Goal: Transaction & Acquisition: Obtain resource

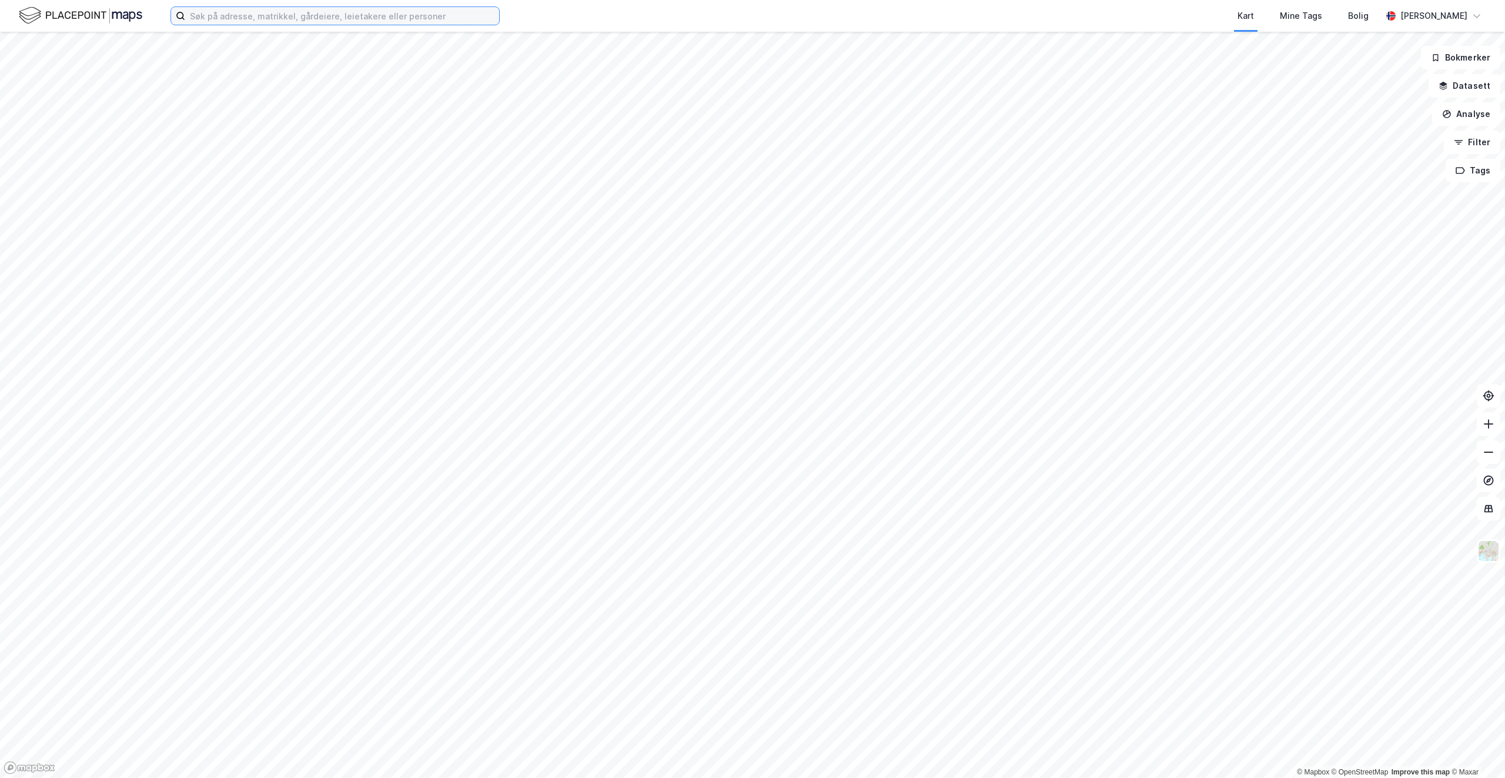
click at [211, 12] on input at bounding box center [342, 16] width 314 height 18
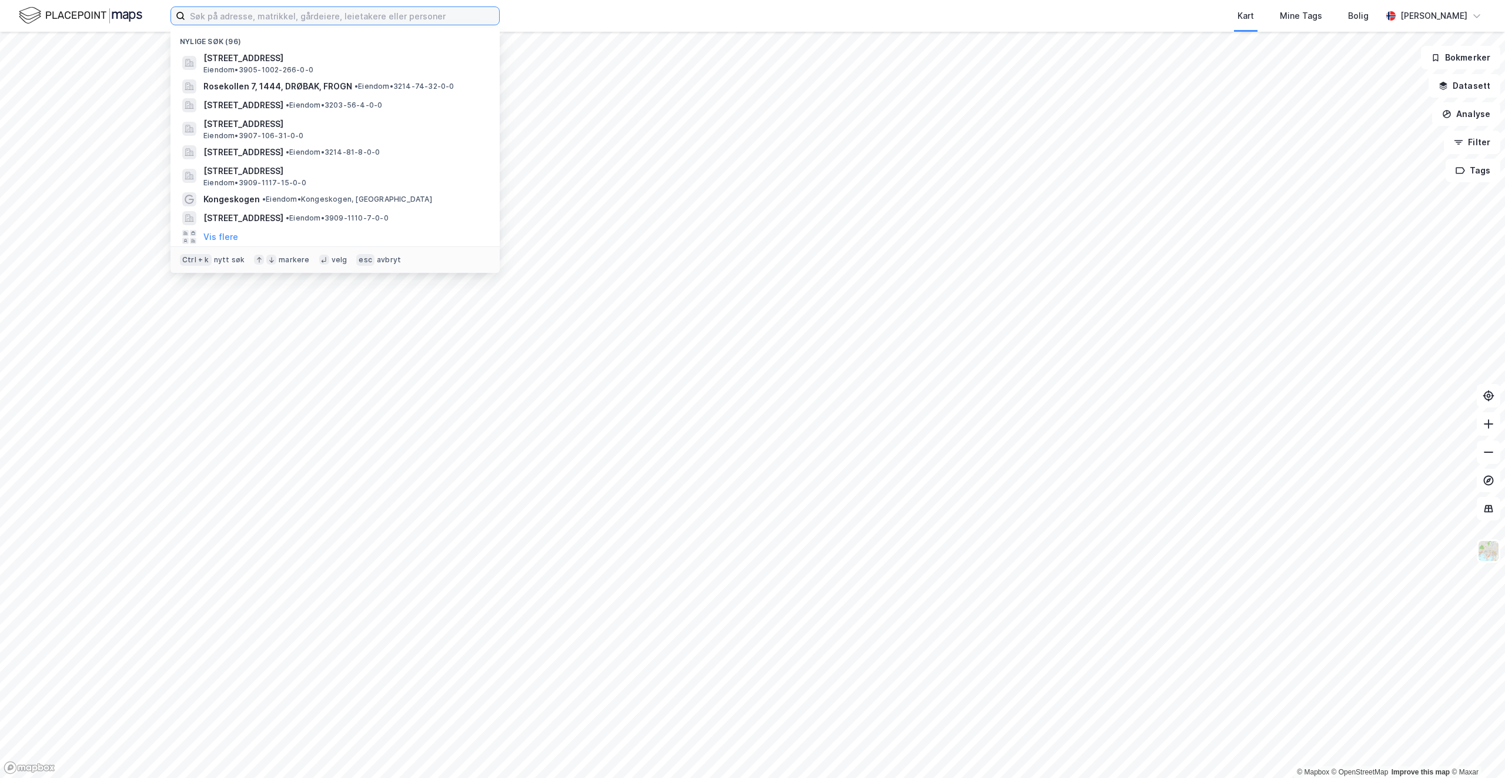
type input "D"
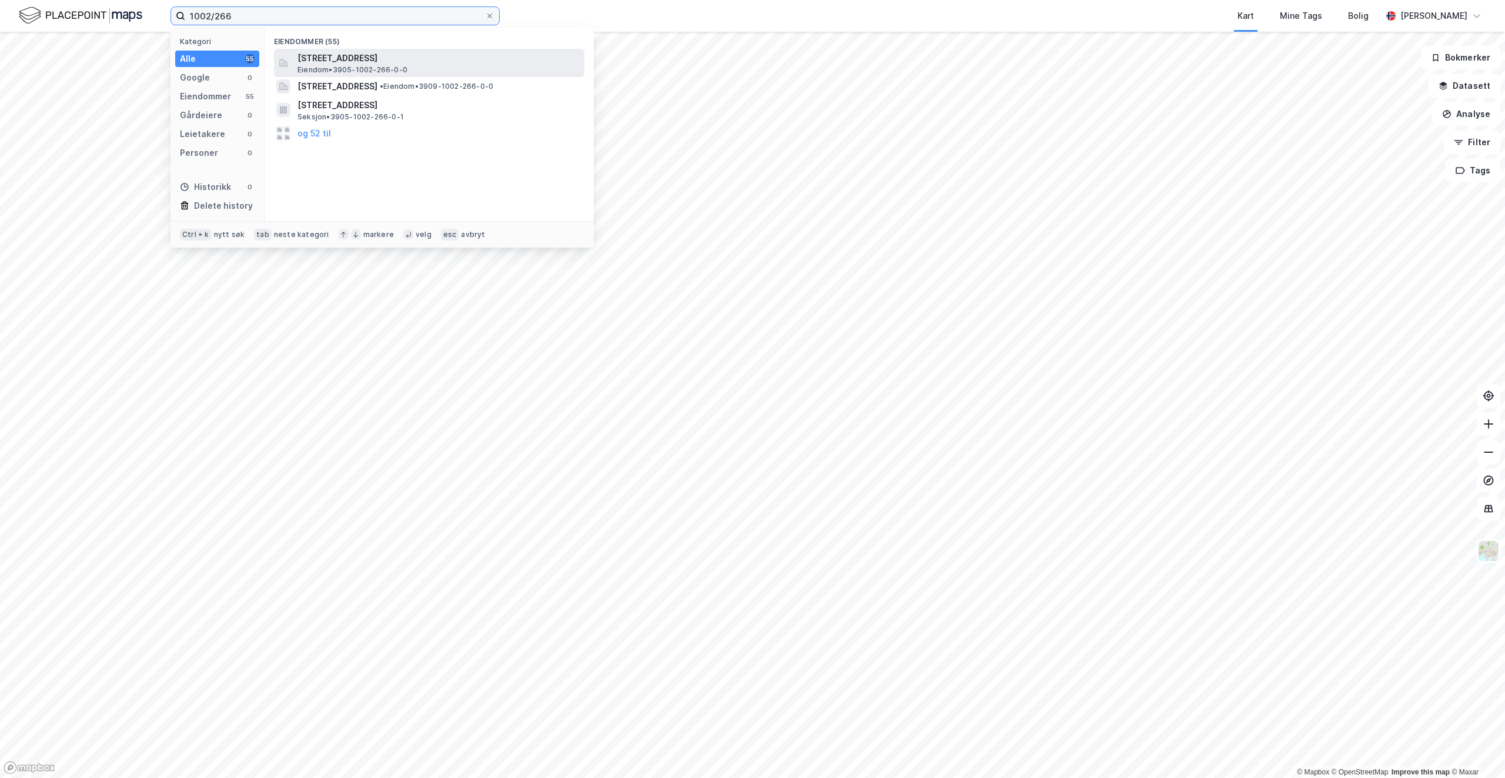
type input "1002/266"
click at [393, 63] on span "[STREET_ADDRESS]" at bounding box center [438, 58] width 282 height 14
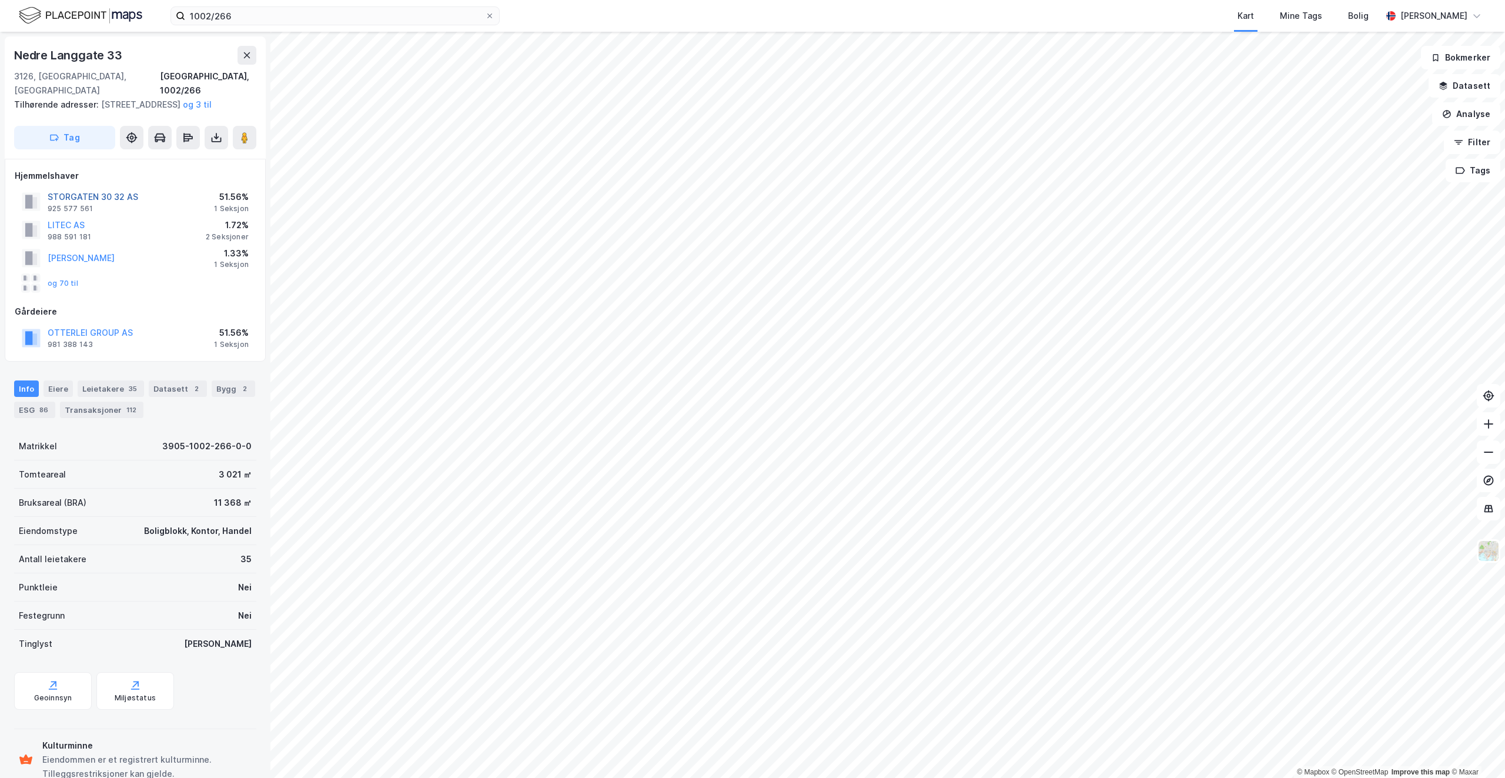
click at [0, 0] on button "STORGATEN 30 32 AS" at bounding box center [0, 0] width 0 height 0
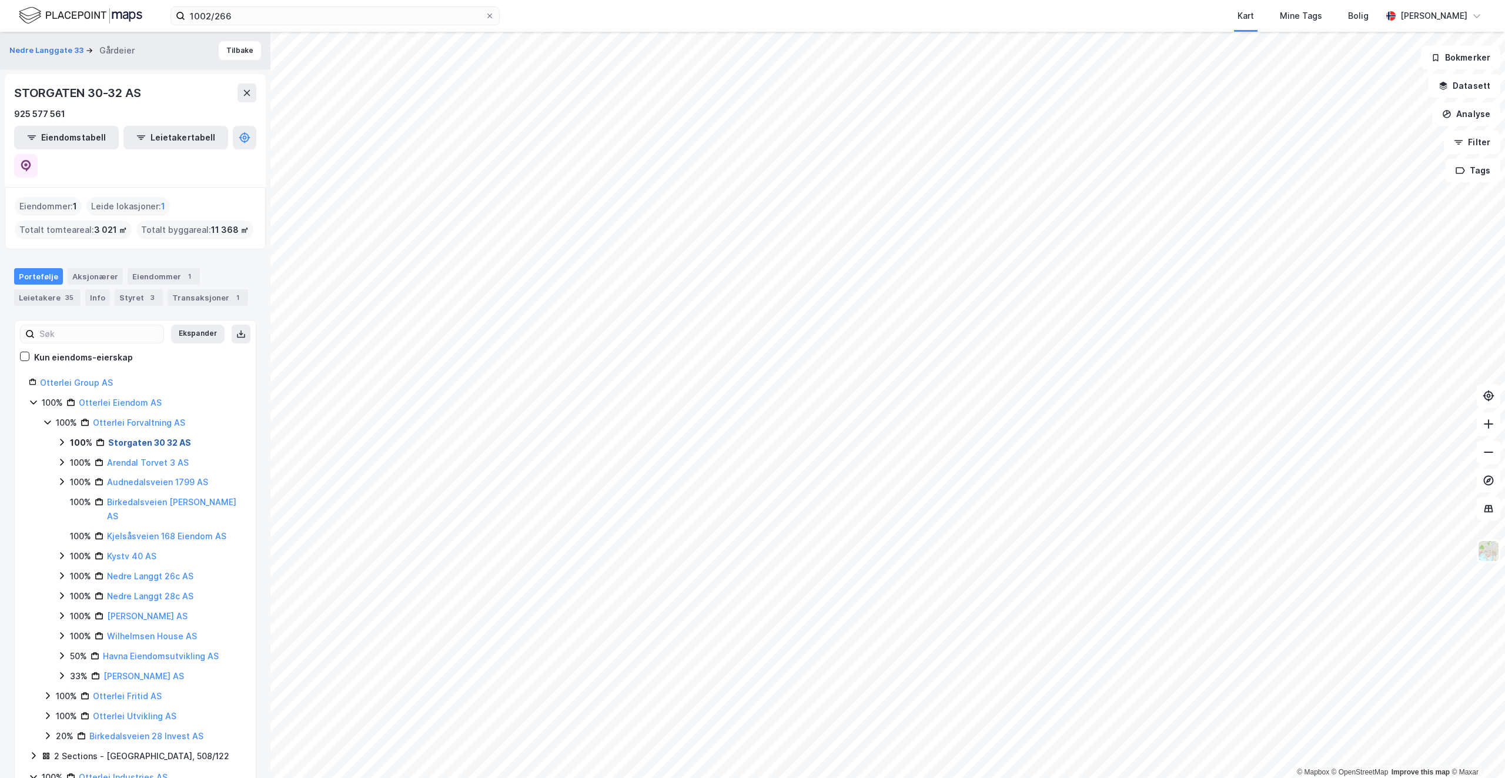
click at [143, 437] on link "Storgaten 30 32 AS" at bounding box center [149, 442] width 83 height 10
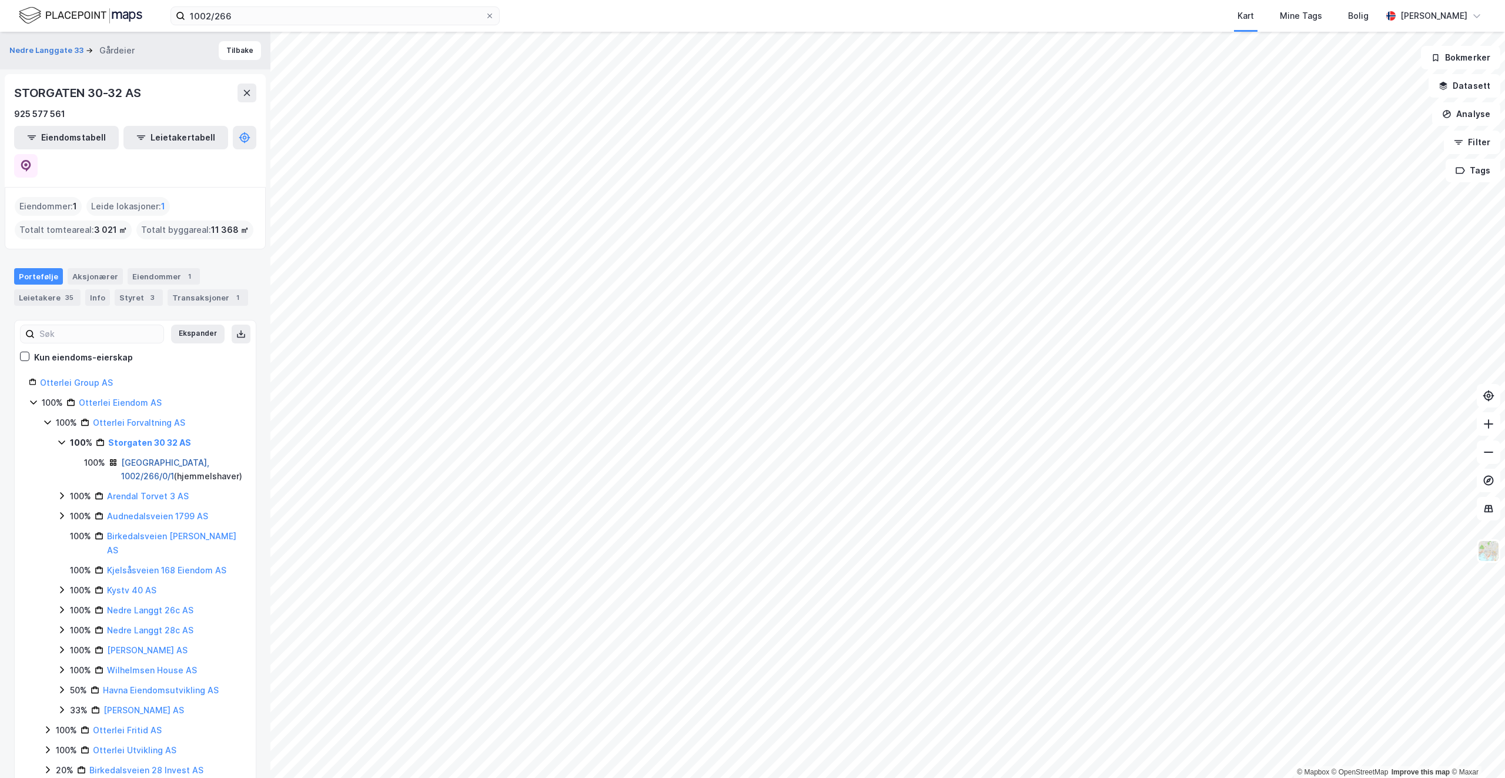
click at [158, 457] on link "[GEOGRAPHIC_DATA], 1002/266/0/1" at bounding box center [165, 469] width 88 height 24
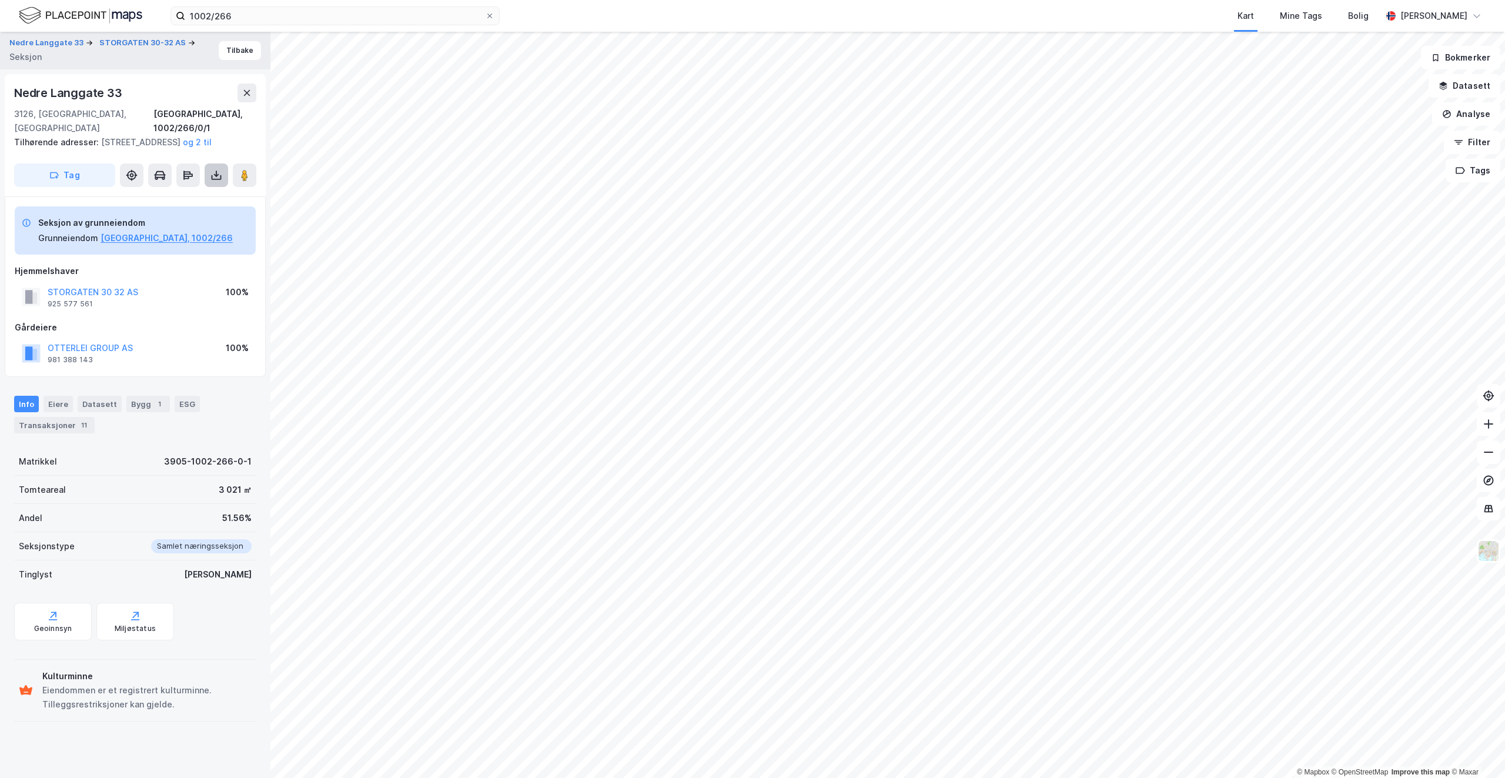
click at [210, 166] on button at bounding box center [217, 175] width 24 height 24
click at [187, 202] on div "Last ned grunnbok" at bounding box center [158, 198] width 68 height 9
click at [85, 86] on div "Nedre Langgate 33" at bounding box center [69, 92] width 110 height 19
click at [155, 235] on button "[GEOGRAPHIC_DATA], 1002/266" at bounding box center [167, 238] width 132 height 14
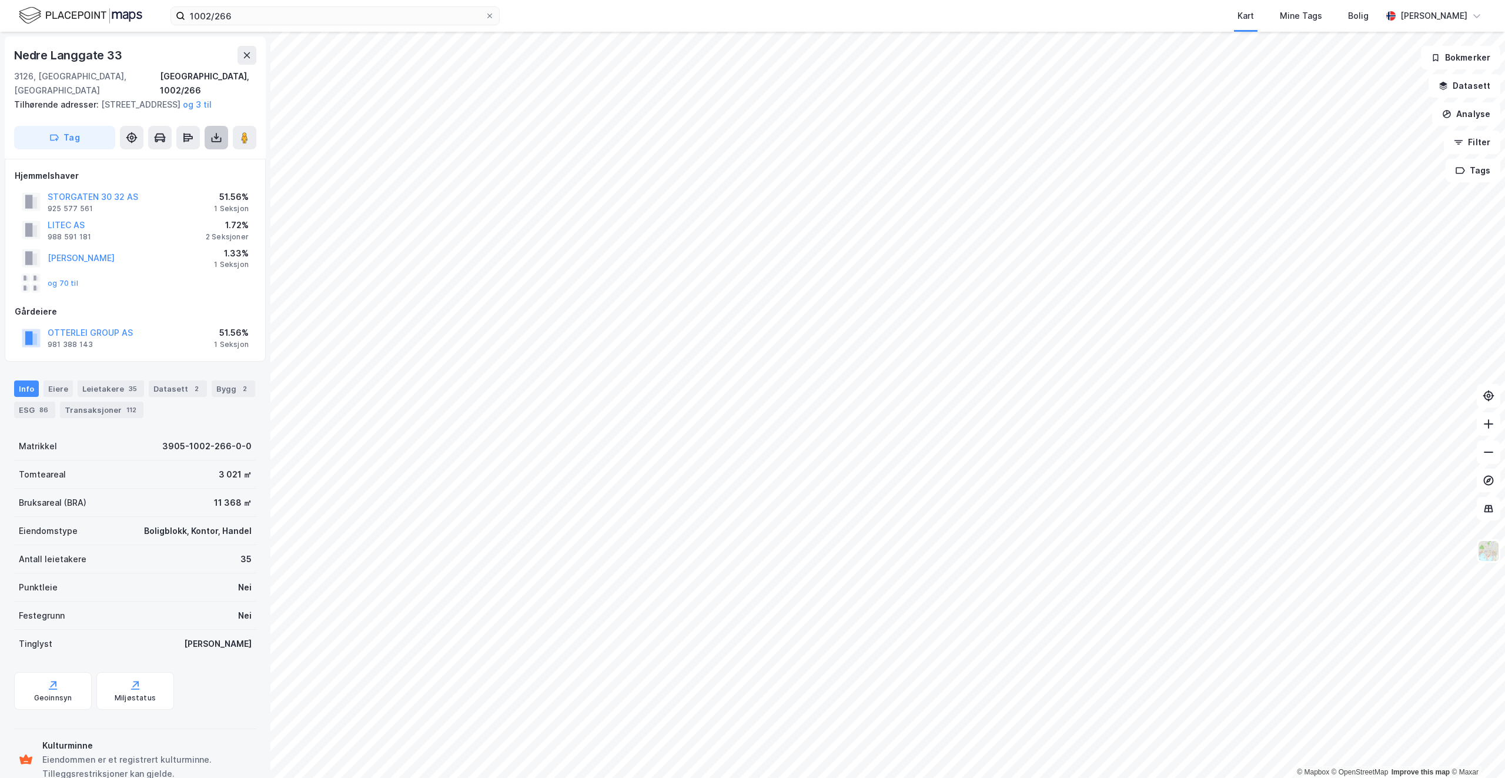
click at [217, 135] on icon at bounding box center [216, 138] width 12 height 12
click at [209, 166] on div "Last ned grunnbok" at bounding box center [165, 161] width 125 height 19
